Goal: Transaction & Acquisition: Obtain resource

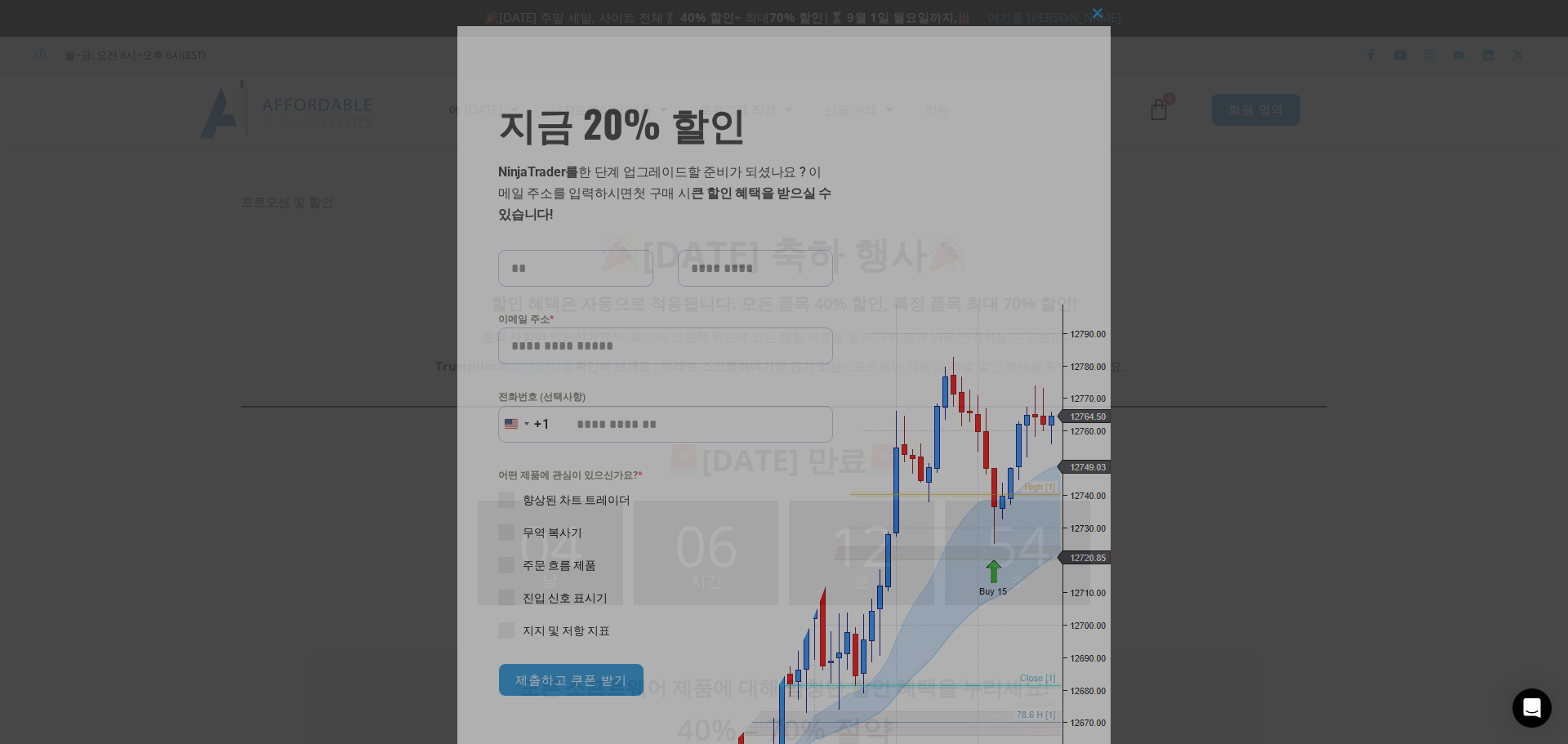
click at [569, 278] on input "text" at bounding box center [576, 268] width 155 height 36
click at [581, 268] on input "text" at bounding box center [576, 268] width 155 height 36
type input "*"
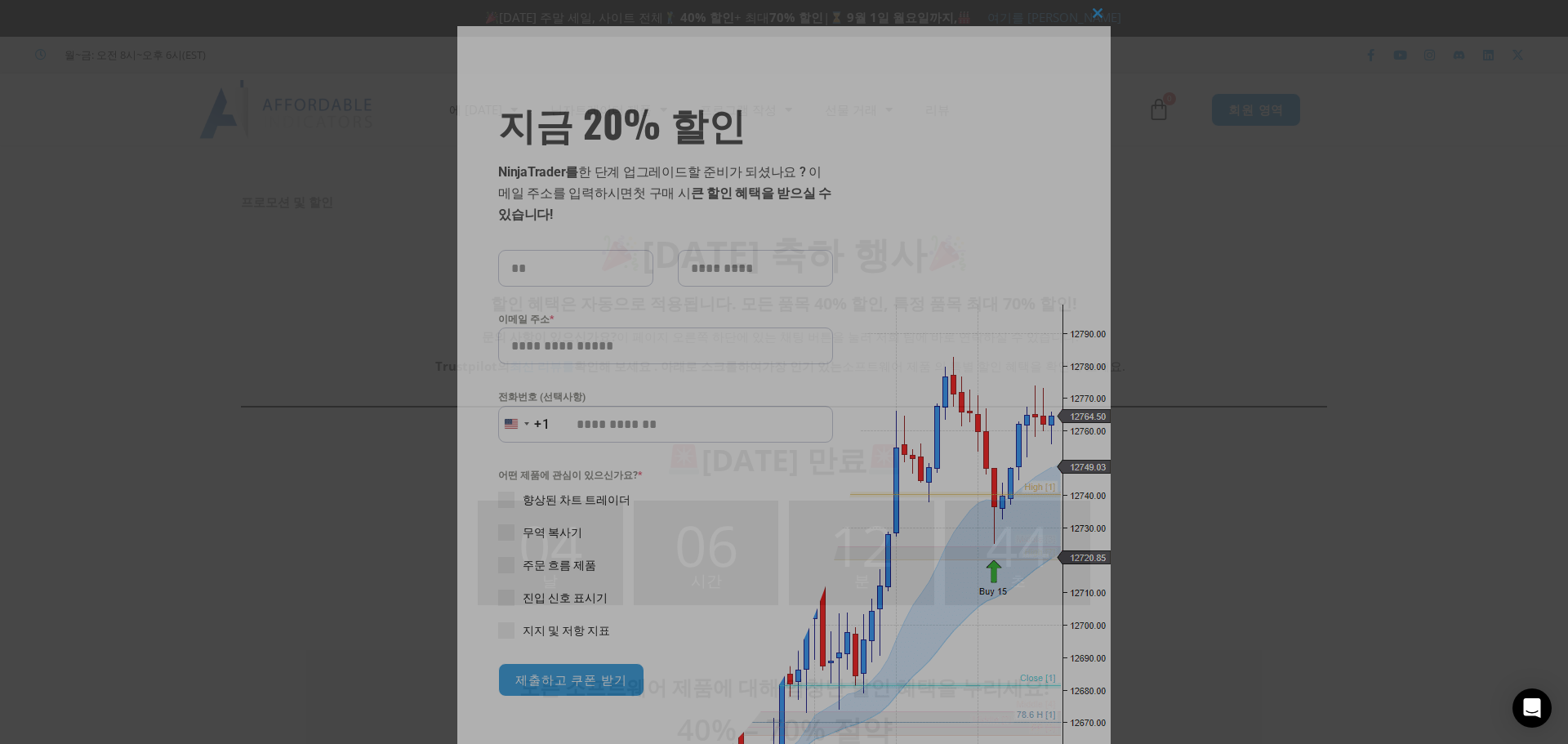
type input "*"
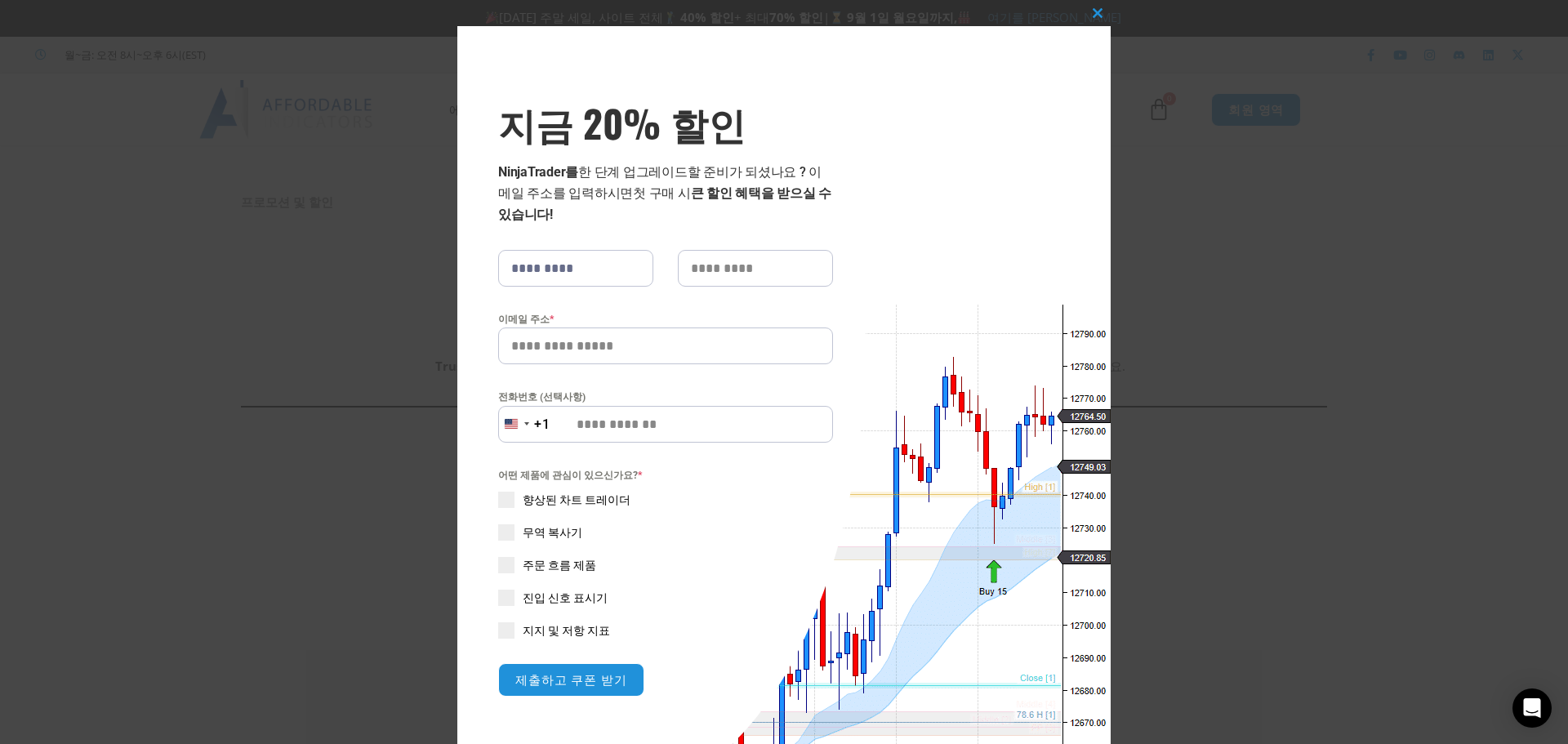
type input "*********"
type input "***"
type input "*"
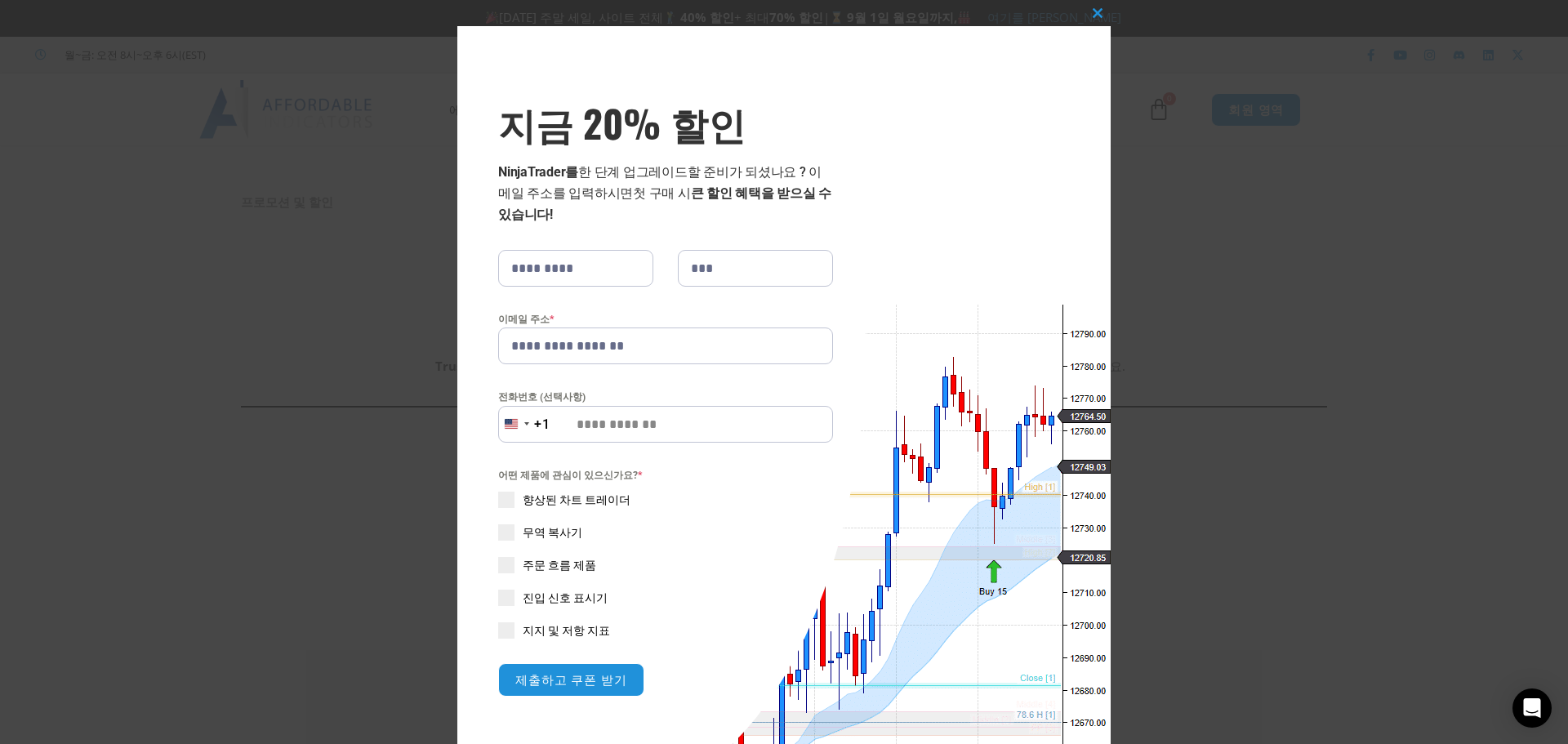
type input "**********"
click at [665, 421] on input "전화번호 (선택사항)" at bounding box center [666, 423] width 335 height 36
click at [532, 435] on button "미국 +1 +1" at bounding box center [524, 423] width 52 height 36
type input "**"
click at [541, 535] on font "대한민국" at bounding box center [548, 531] width 46 height 13
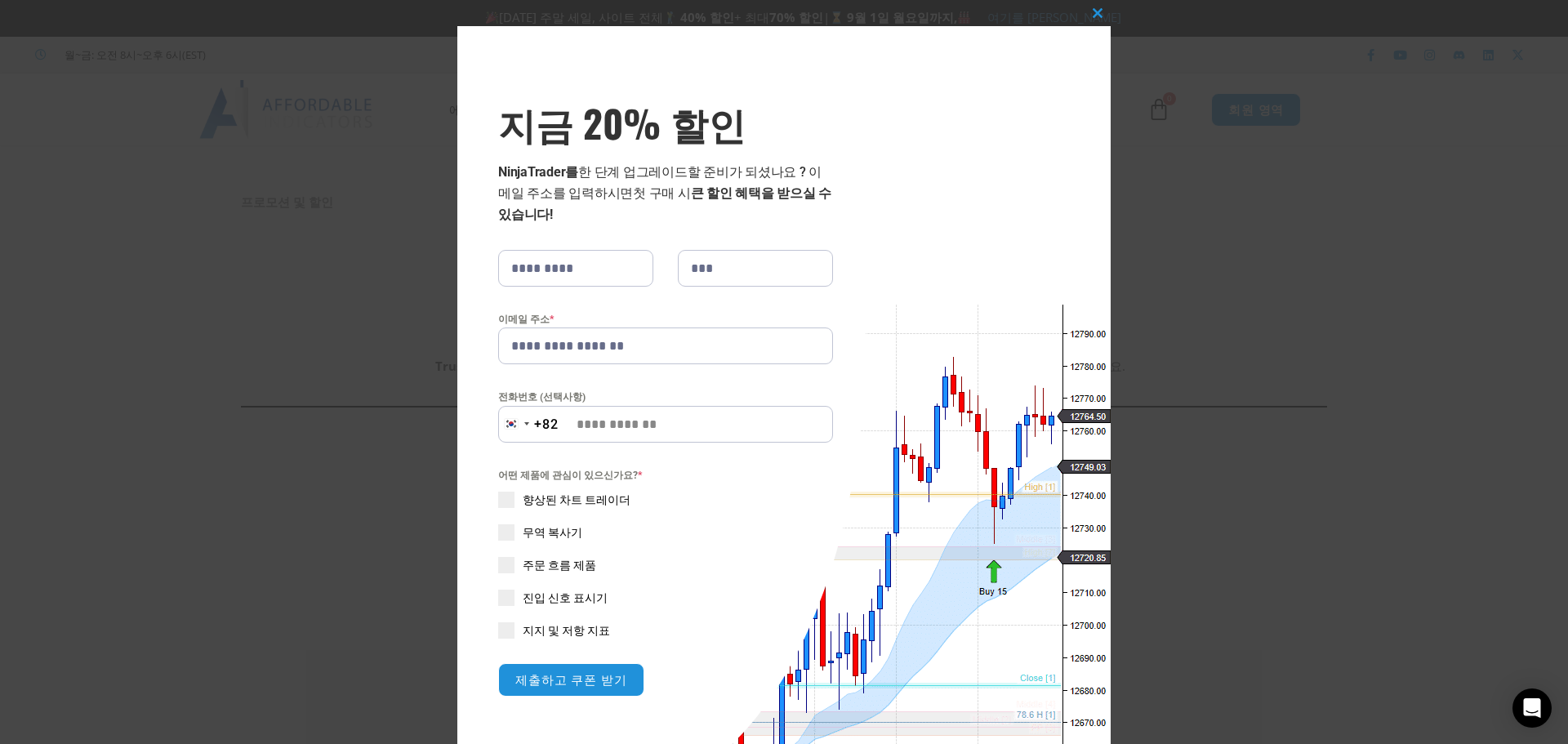
click at [624, 422] on input "전화번호 (선택사항)" at bounding box center [666, 423] width 335 height 36
type input "*"
click at [564, 501] on font "향상된 차트 트레이더" at bounding box center [577, 499] width 108 height 13
click at [547, 596] on font "진입 신호 표시기" at bounding box center [565, 597] width 85 height 13
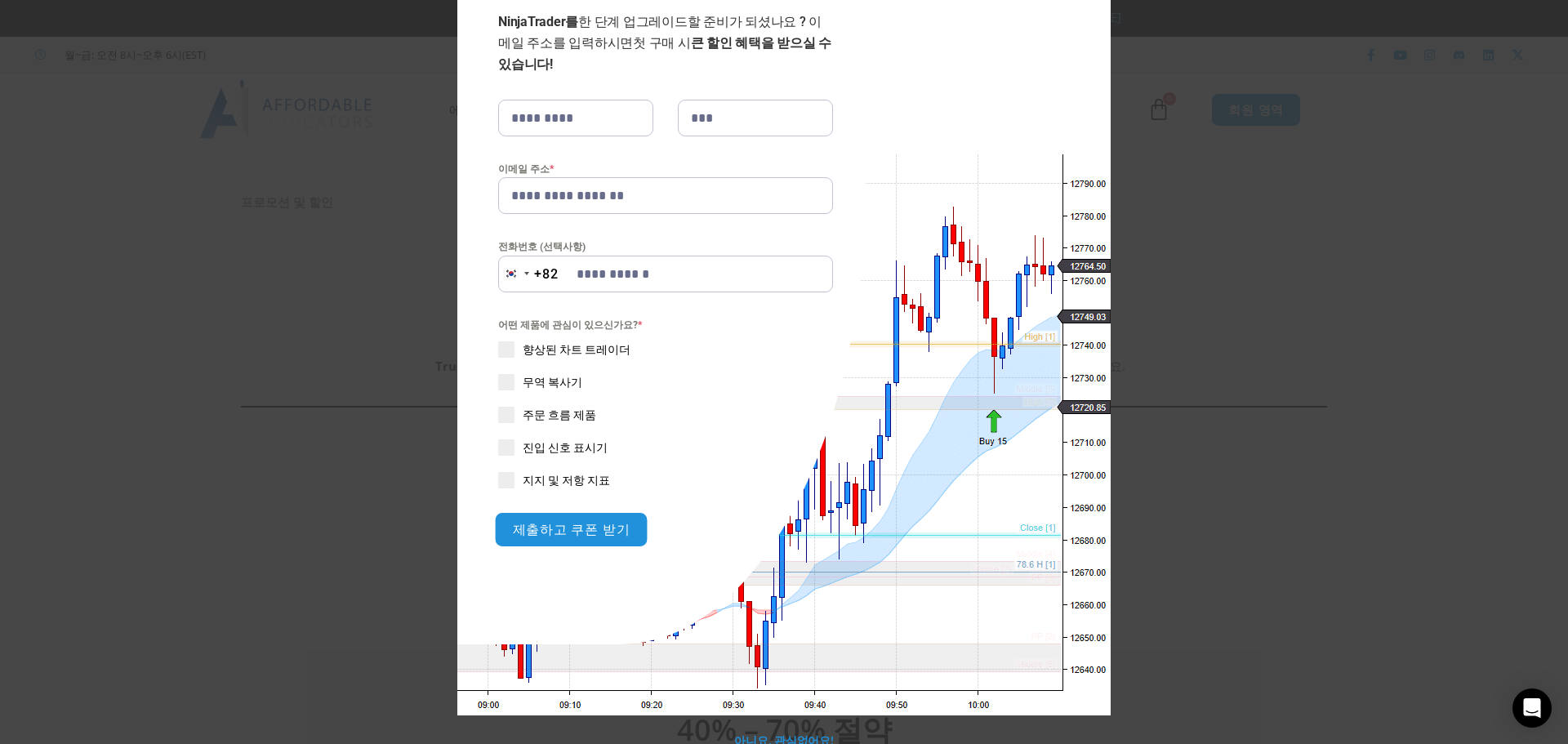
scroll to position [156, 0]
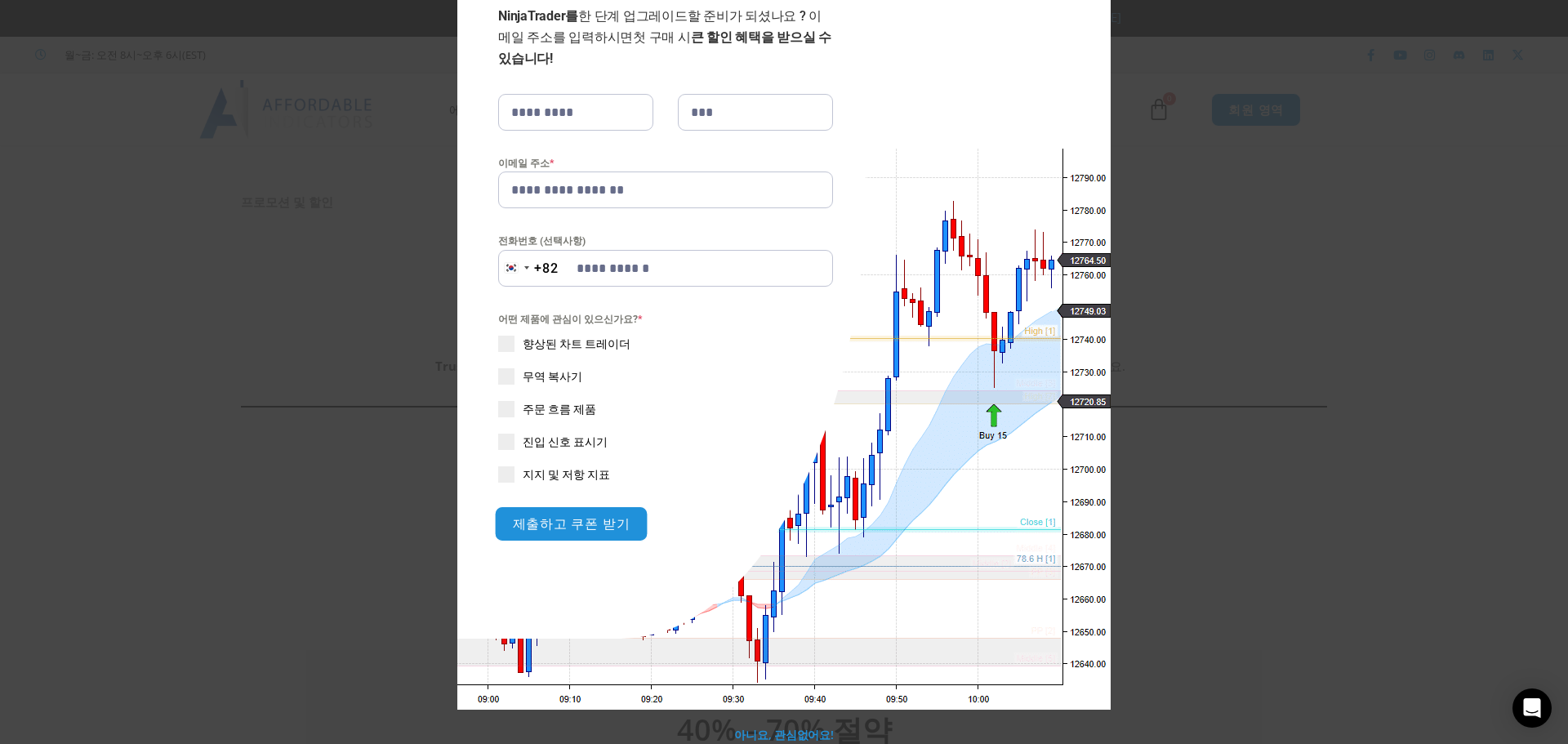
click at [589, 532] on button "제출하고 쿠폰 받기" at bounding box center [572, 523] width 154 height 35
type input "**********"
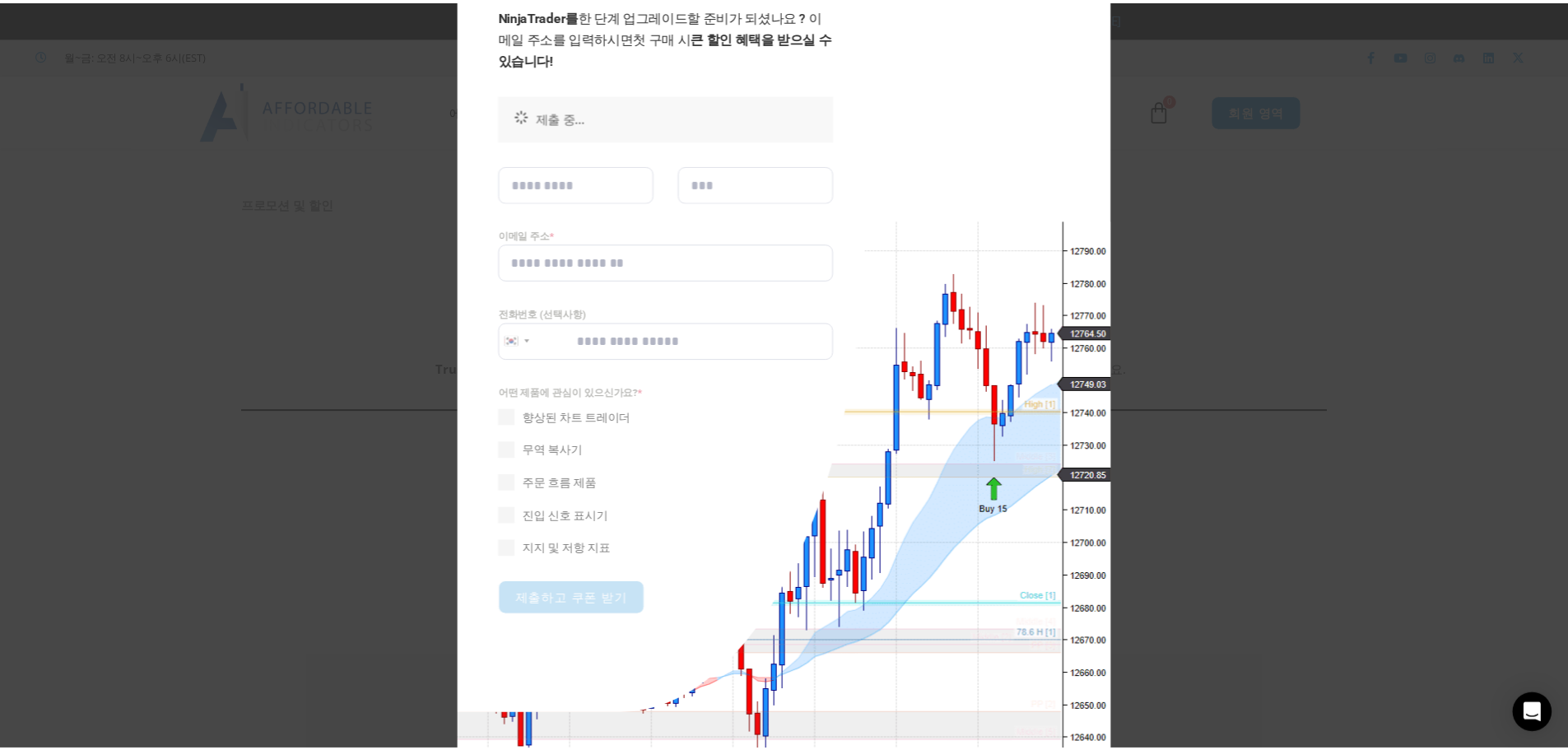
scroll to position [0, 0]
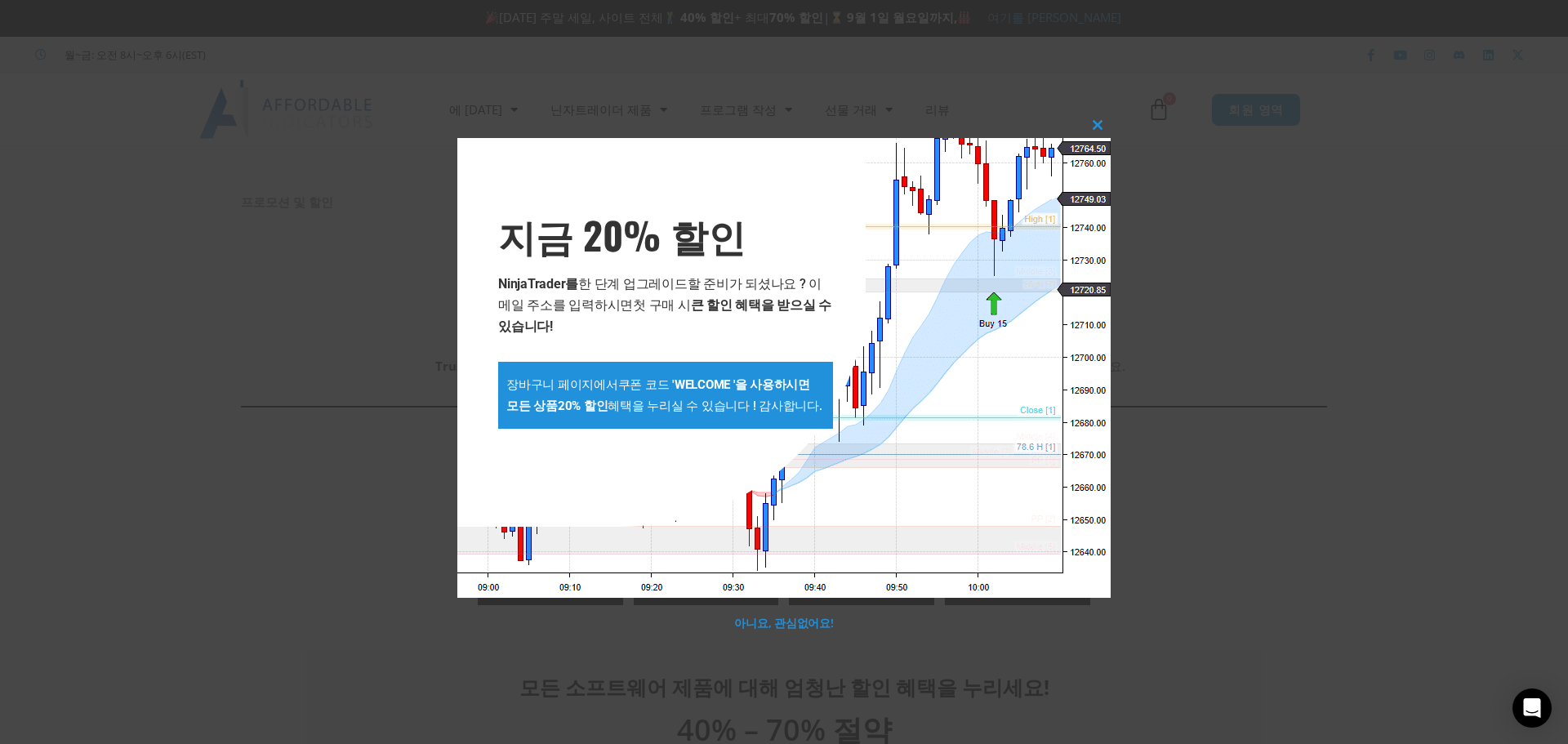
click at [1223, 221] on div "**********" at bounding box center [784, 372] width 1568 height 744
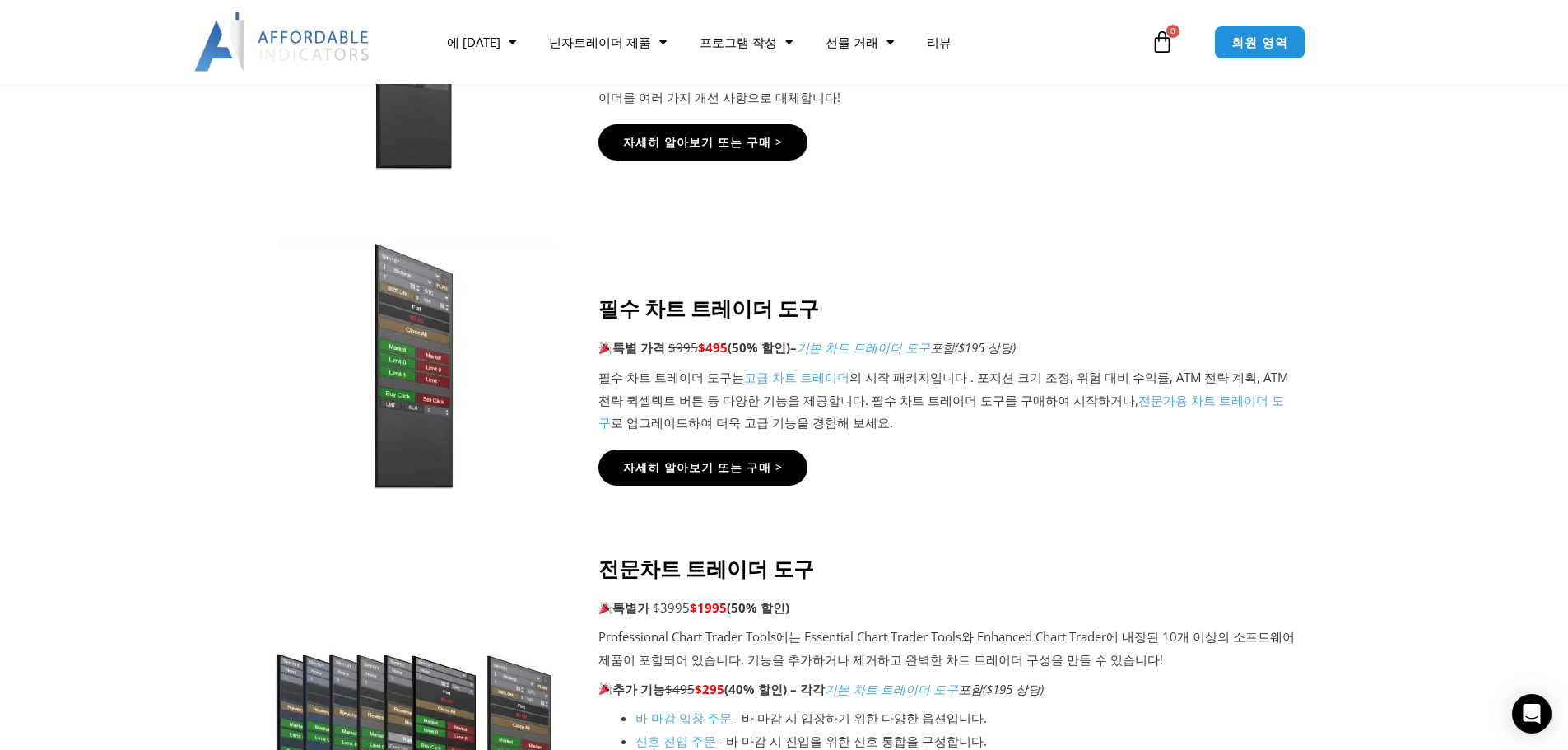
scroll to position [692, 0]
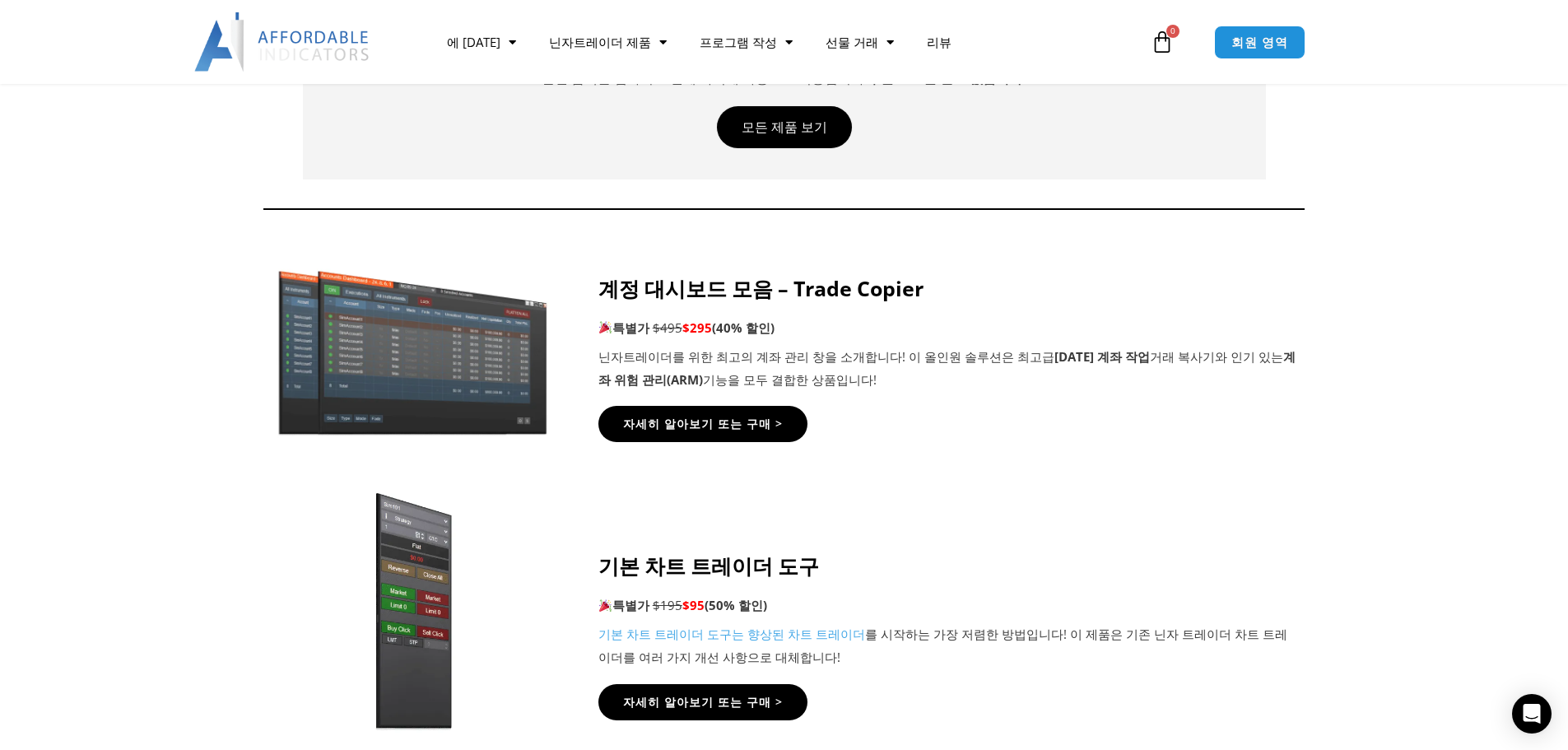
click at [156, 286] on icon at bounding box center [784, 353] width 1569 height 198
click at [702, 377] on font "기능을 모두 결합한 상품입니다!" at bounding box center [789, 379] width 174 height 17
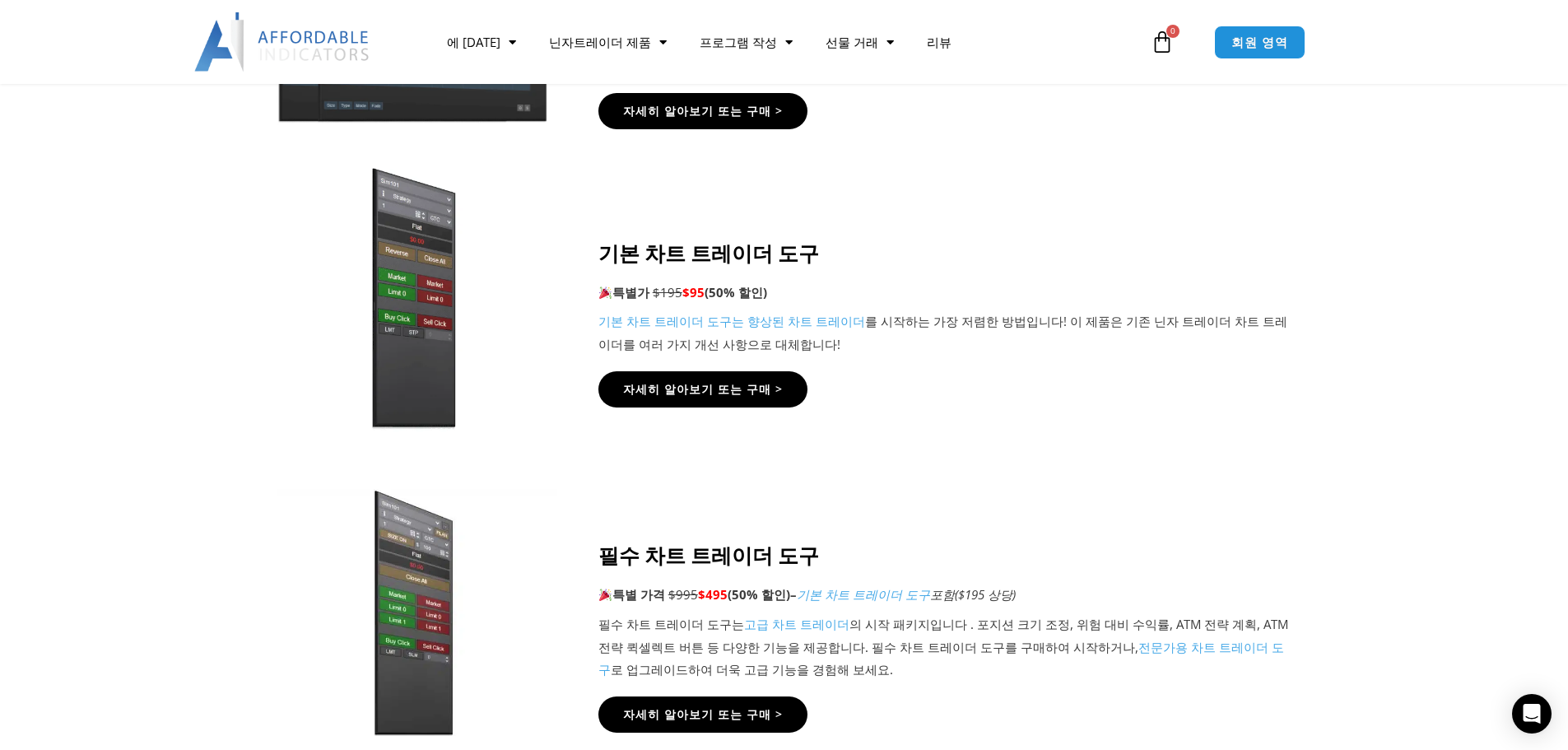
scroll to position [1021, 0]
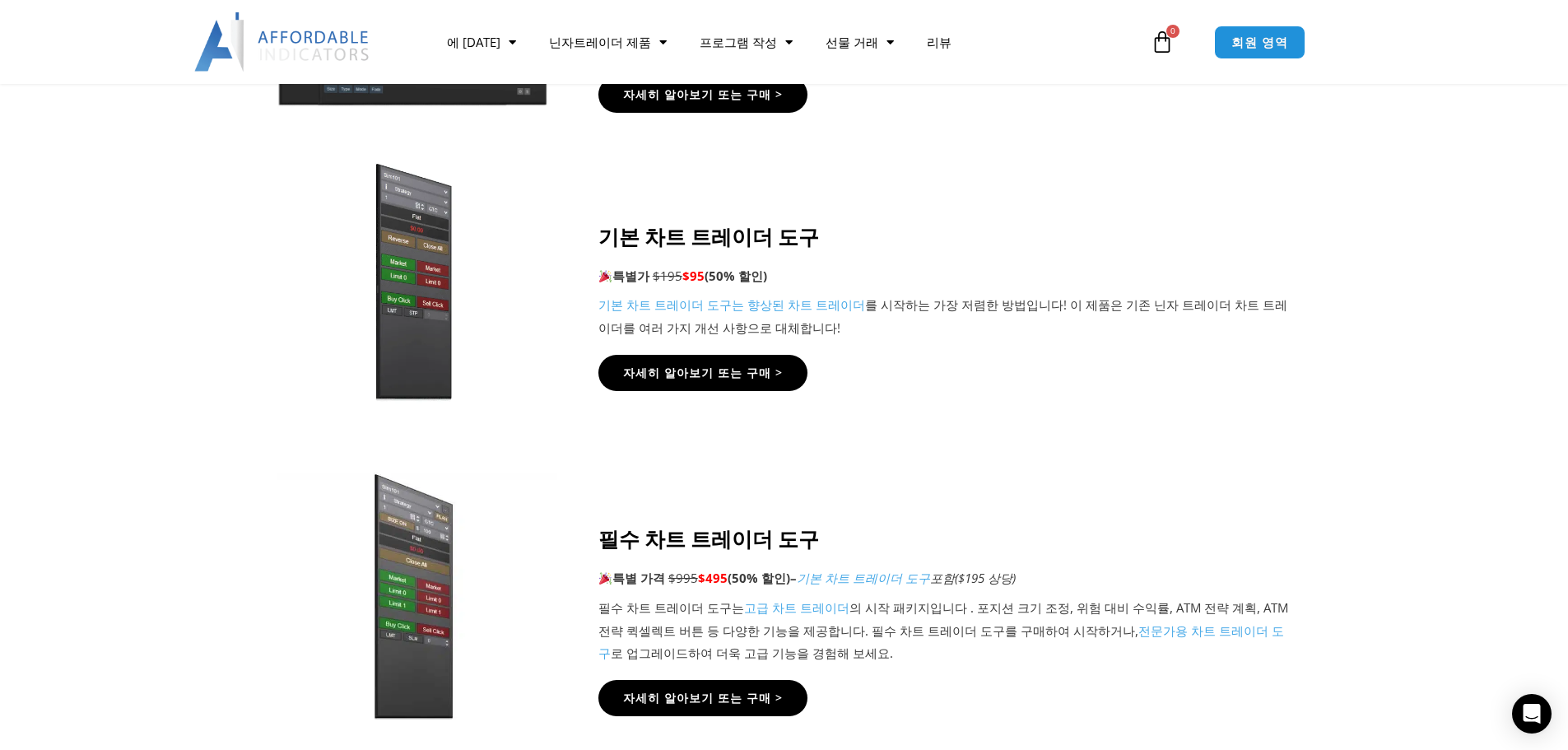
click at [910, 308] on font "를 시작하는 가장 저렴한 방법입니다" at bounding box center [964, 304] width 199 height 17
click at [887, 310] on font "를 시작하는 가장 저렴한 방법입니다" at bounding box center [964, 304] width 199 height 17
click at [866, 304] on font "를 시작하는 가장 저렴한 방법입니다" at bounding box center [964, 304] width 199 height 17
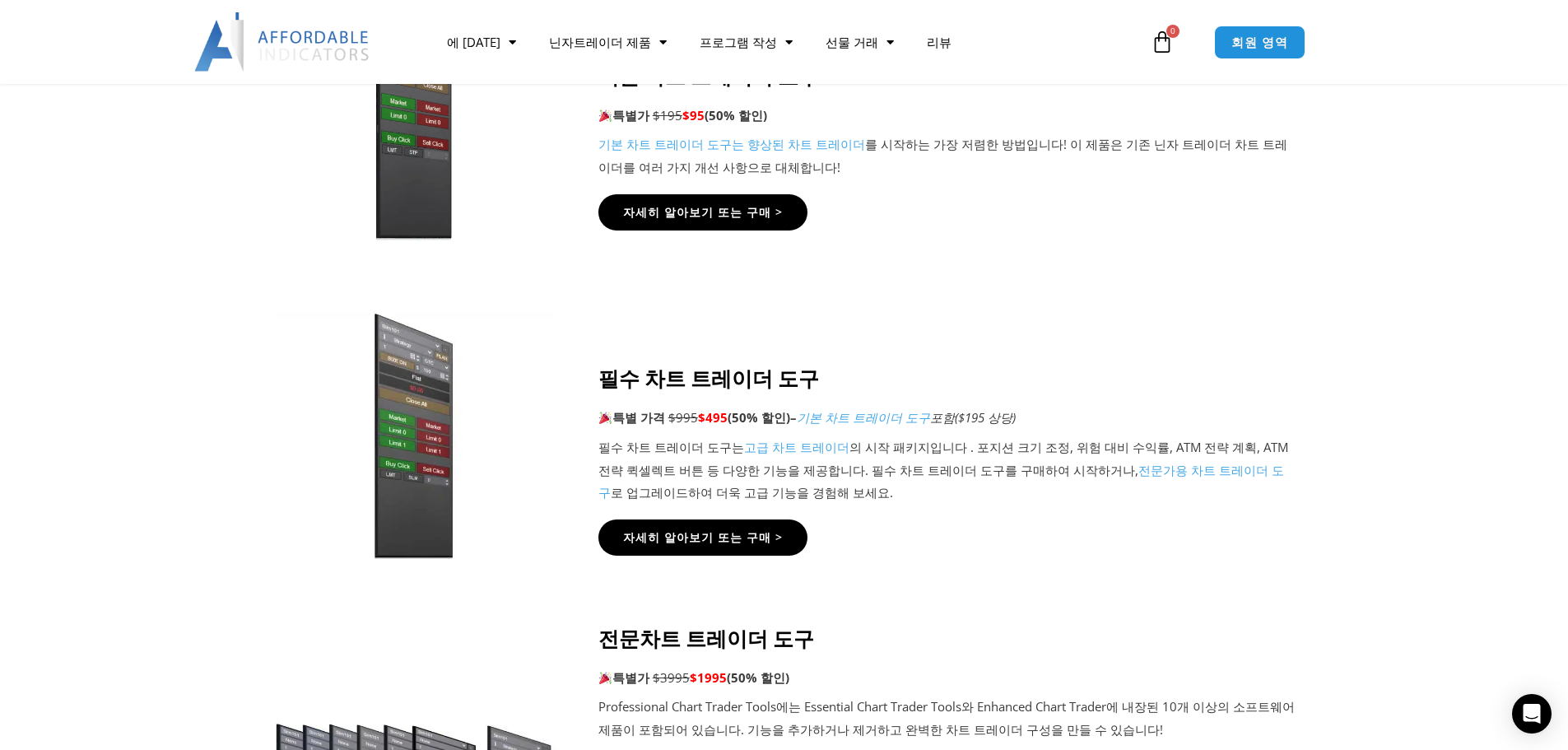
scroll to position [1186, 0]
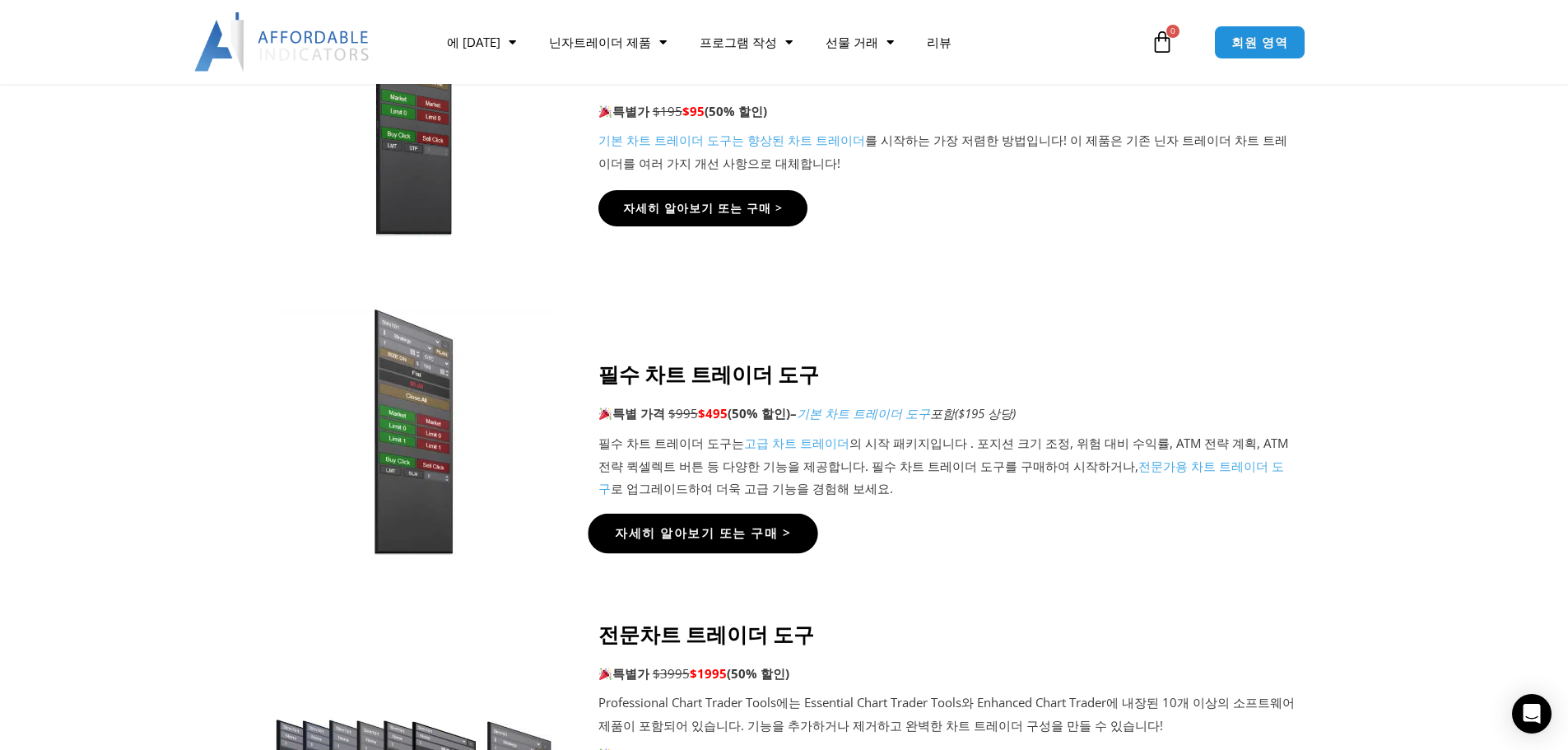
click at [659, 535] on font "자세히 알아보기 또는 구매 >" at bounding box center [701, 533] width 175 height 17
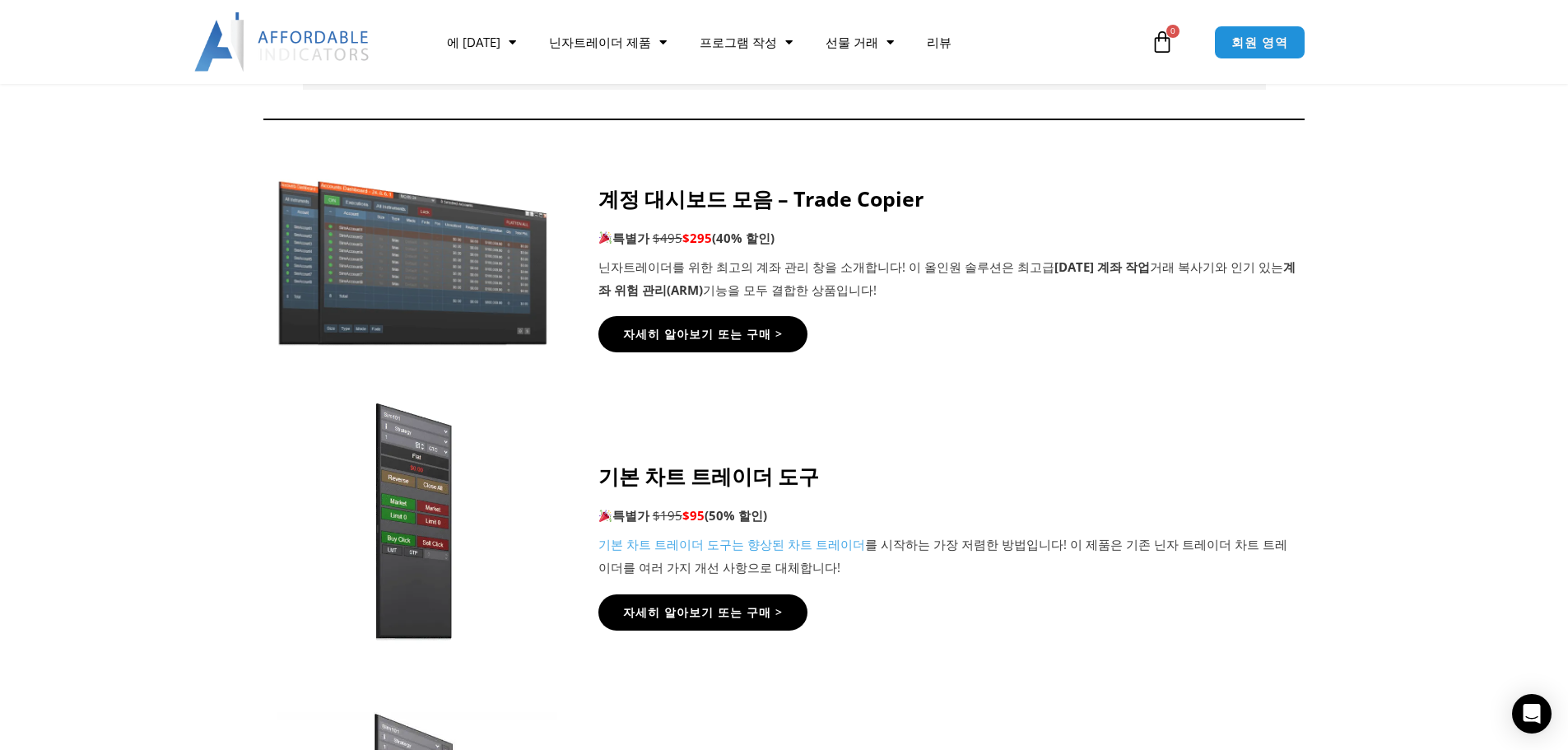
scroll to position [774, 0]
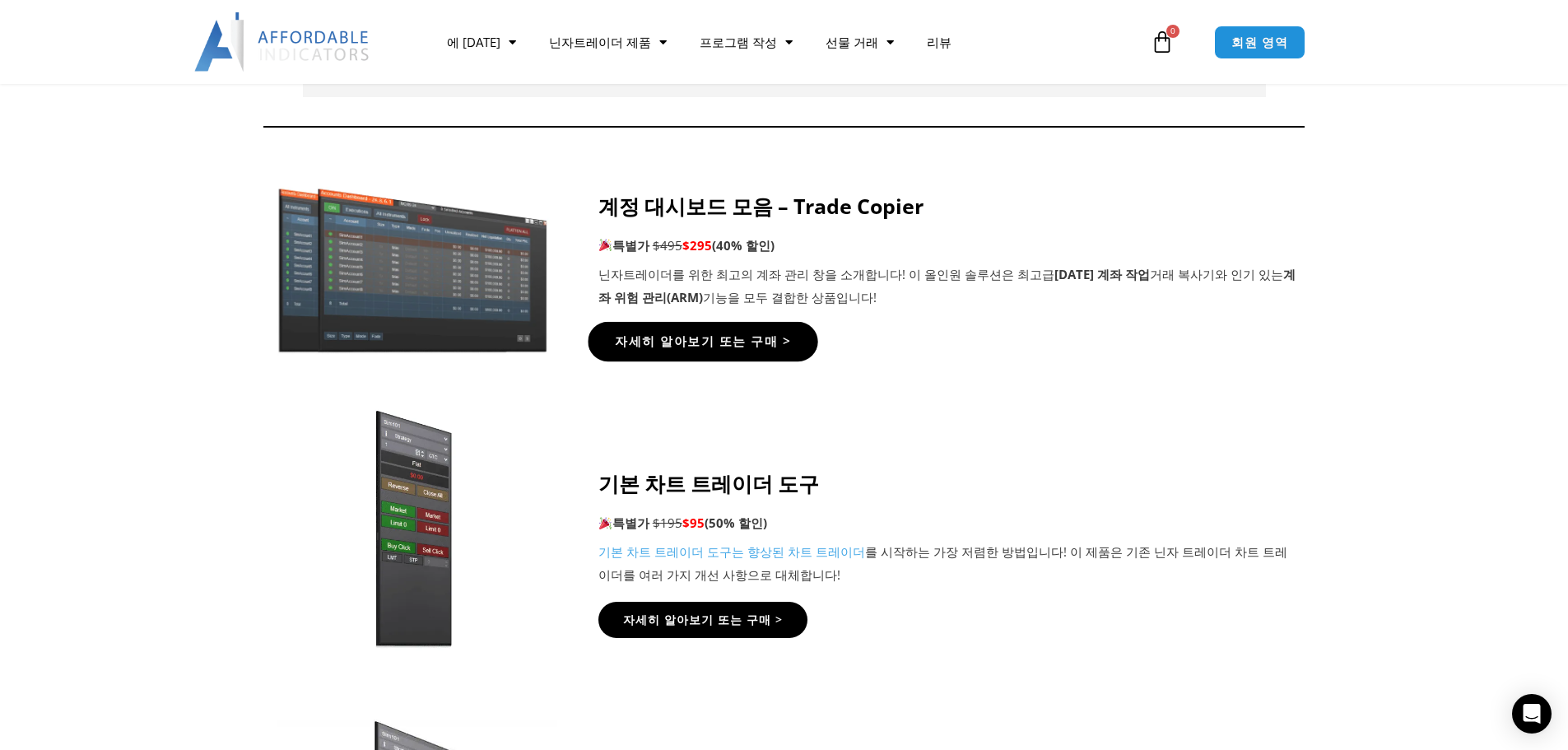
click at [712, 353] on link "자세히 알아보기 또는 구매 >" at bounding box center [702, 342] width 229 height 40
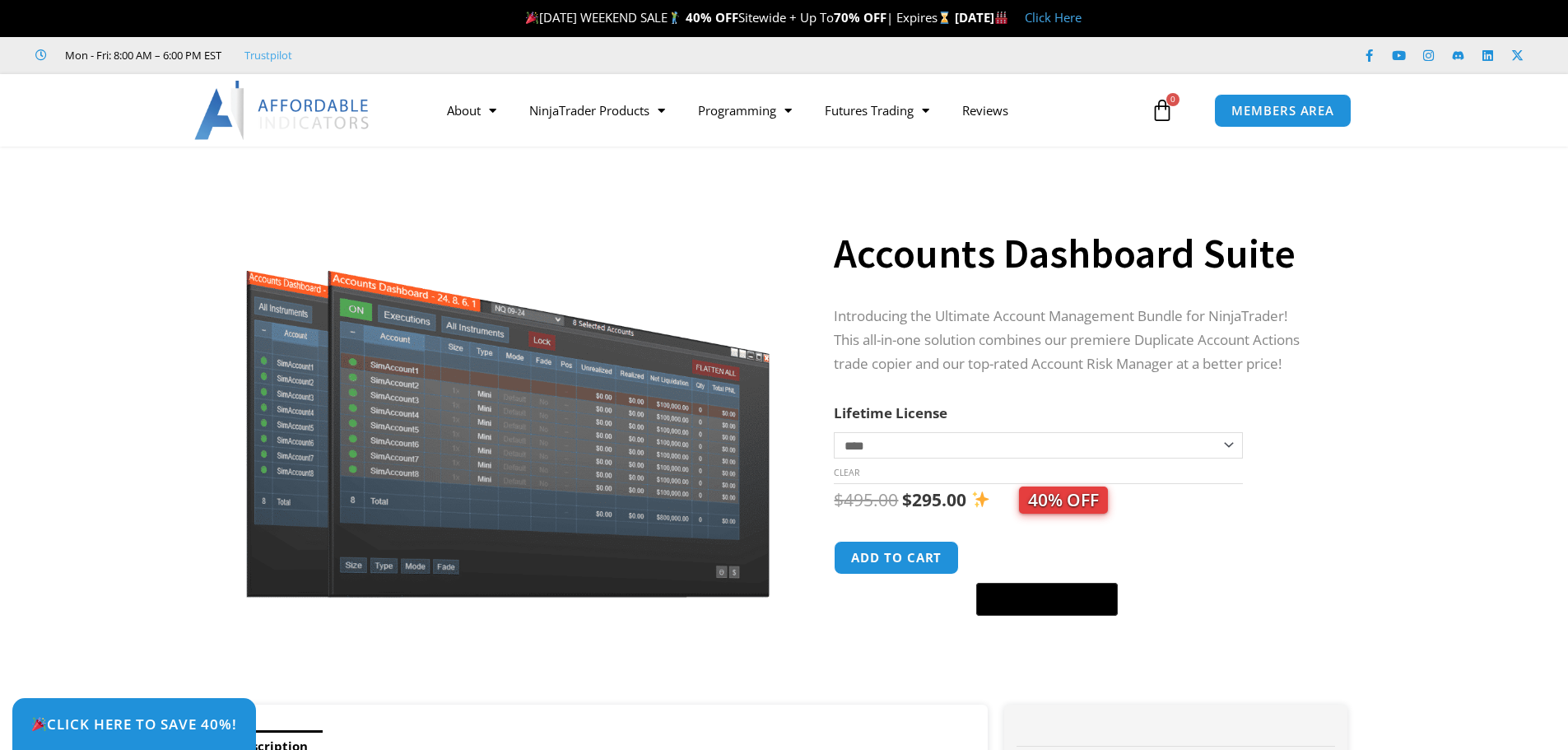
drag, startPoint x: 0, startPoint y: 0, endPoint x: 963, endPoint y: 315, distance: 1013.2
click at [963, 315] on p "Introducing the Ultimate Account Management Bundle for NinjaTrader! This all-in…" at bounding box center [1074, 340] width 480 height 71
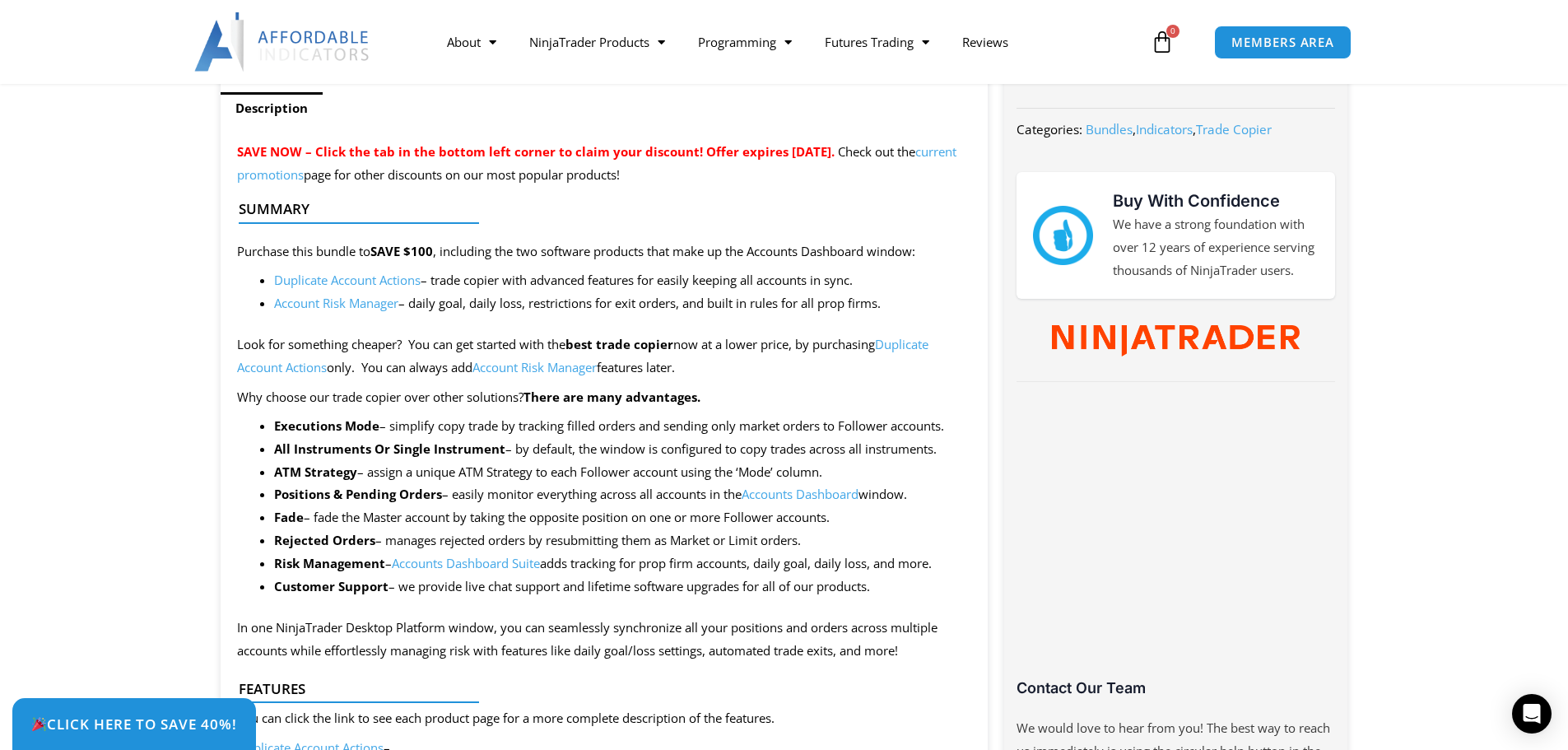
scroll to position [256, 0]
